Goal: Navigation & Orientation: Find specific page/section

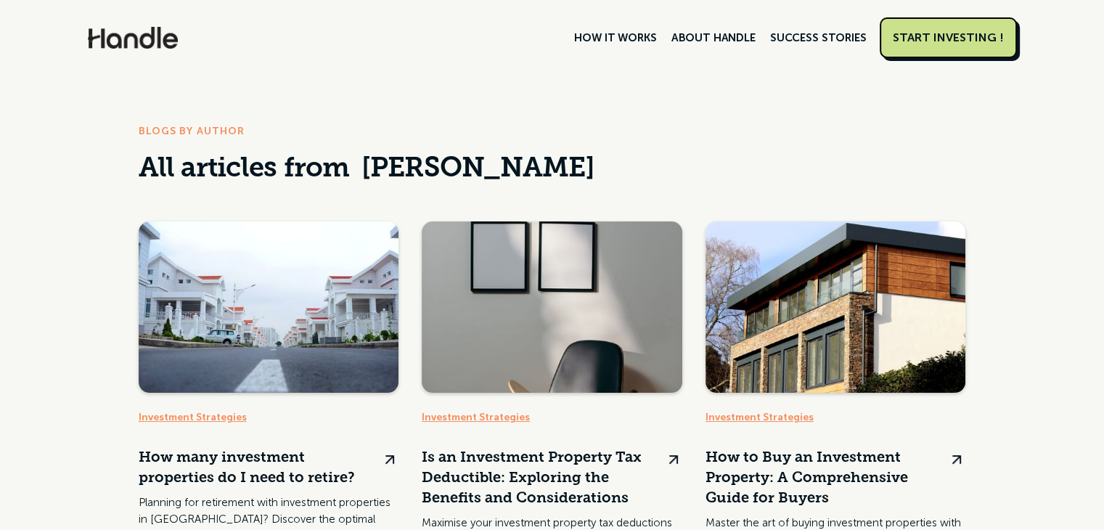
click at [607, 30] on link "HOW IT WORKS" at bounding box center [615, 37] width 97 height 25
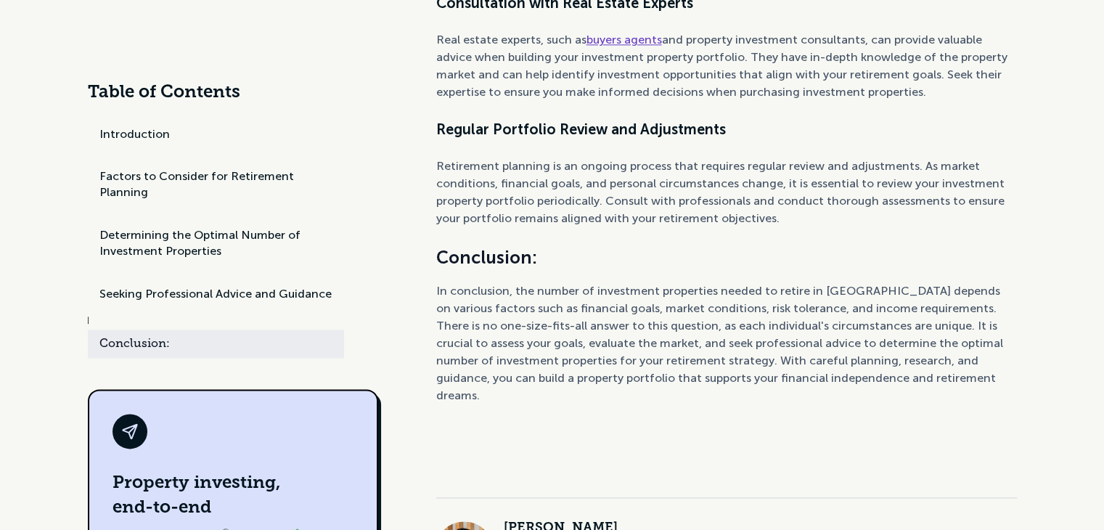
scroll to position [2177, 0]
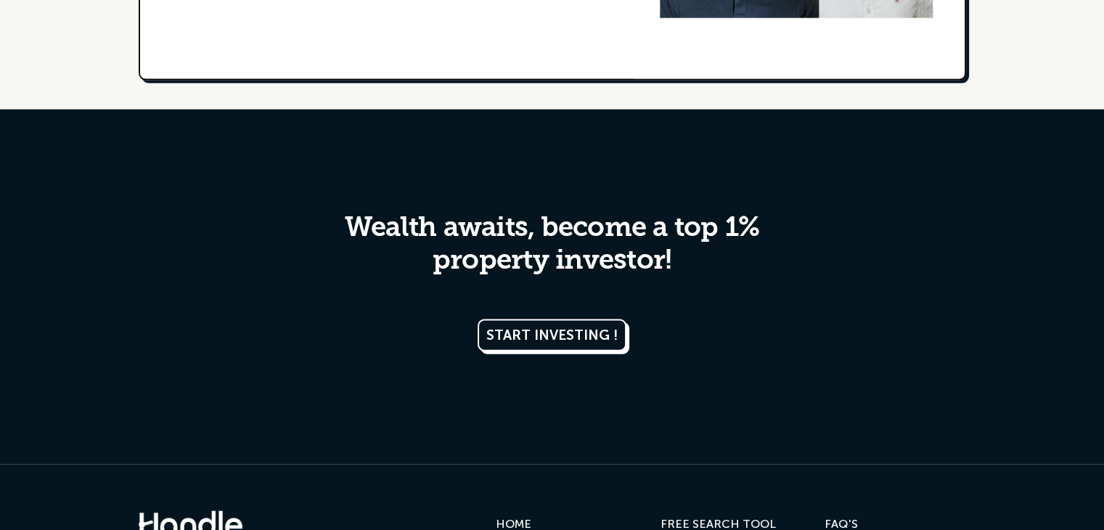
scroll to position [3367, 0]
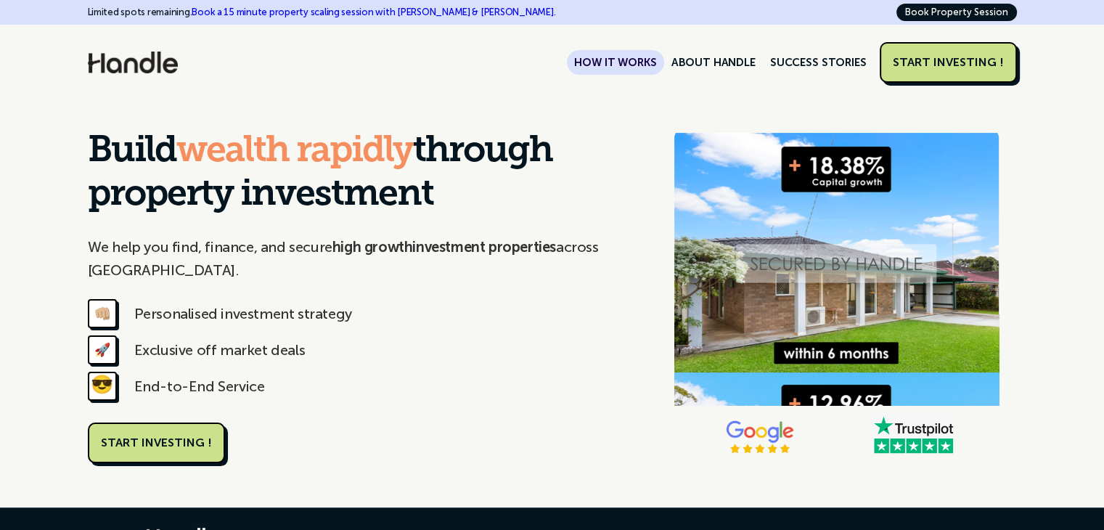
click at [623, 59] on link "HOW IT WORKS" at bounding box center [615, 62] width 97 height 25
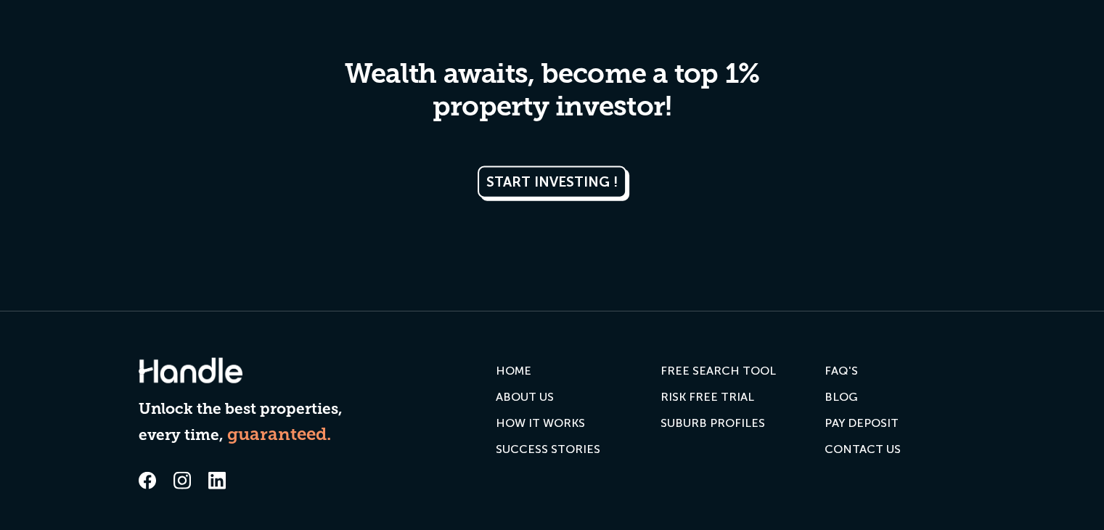
scroll to position [3367, 0]
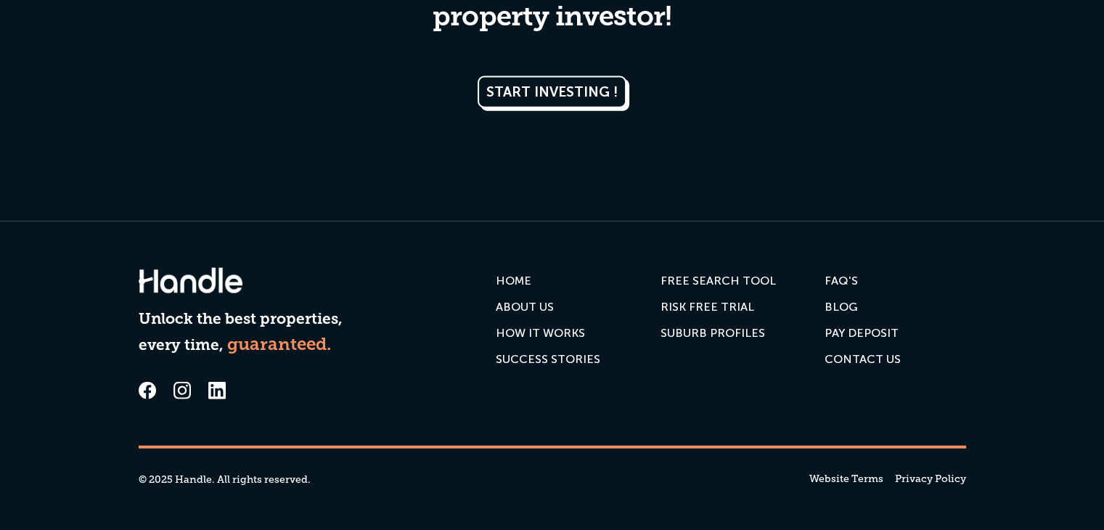
click at [534, 363] on div "SUCCESS STORIES" at bounding box center [548, 359] width 104 height 15
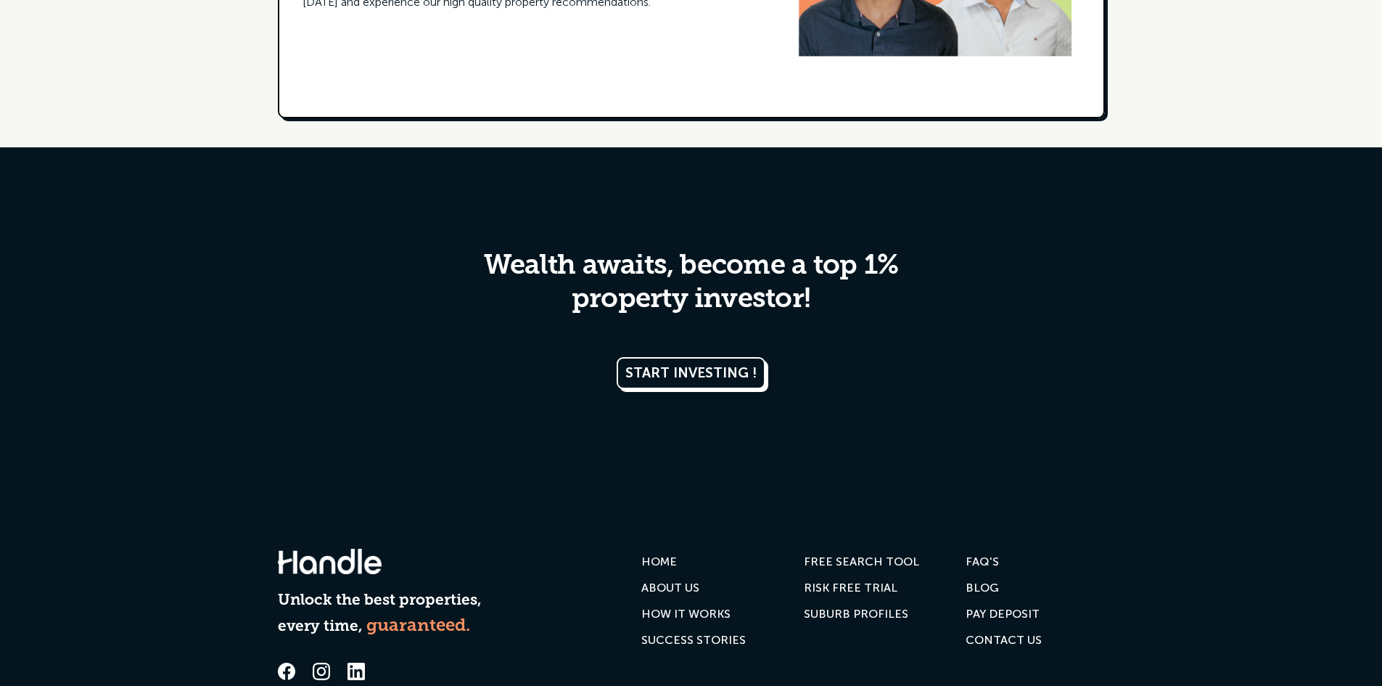
scroll to position [7399, 0]
